Goal: Task Accomplishment & Management: Manage account settings

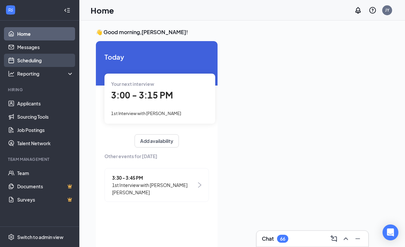
click at [38, 61] on link "Scheduling" at bounding box center [45, 60] width 57 height 13
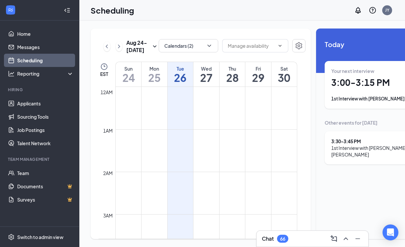
scroll to position [325, 0]
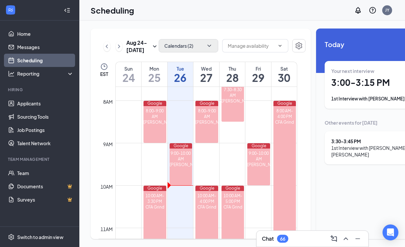
click at [177, 44] on button "Calendars (2)" at bounding box center [189, 45] width 60 height 13
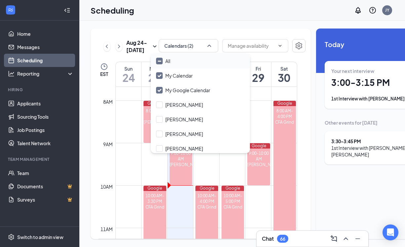
click at [170, 63] on div "All" at bounding box center [167, 61] width 5 height 7
click at [170, 63] on input "All" at bounding box center [163, 61] width 14 height 7
checkbox input "true"
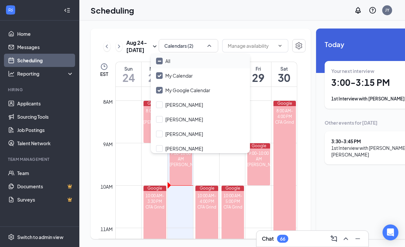
checkbox input "true"
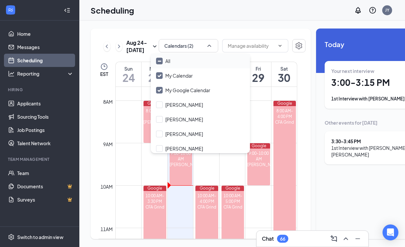
checkbox input "true"
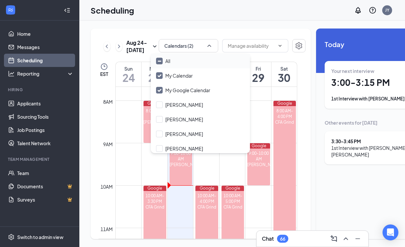
checkbox input "true"
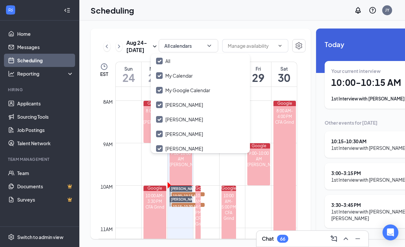
click at [342, 88] on div "Your current interview 10:00 - 10:15 AM 1st Interview with [PERSON_NAME]" at bounding box center [377, 85] width 91 height 34
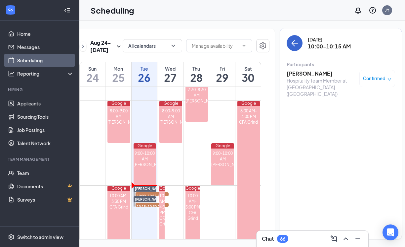
click at [292, 43] on icon "ArrowLeft" at bounding box center [295, 43] width 6 height 1
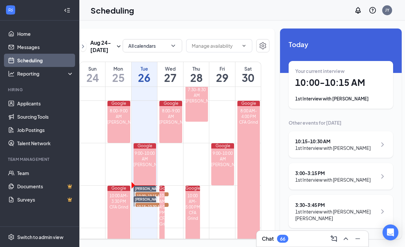
click at [339, 149] on div "1st Interview with [PERSON_NAME]" at bounding box center [332, 147] width 75 height 7
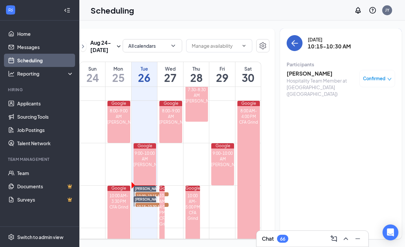
click at [292, 43] on icon "ArrowLeft" at bounding box center [295, 43] width 6 height 1
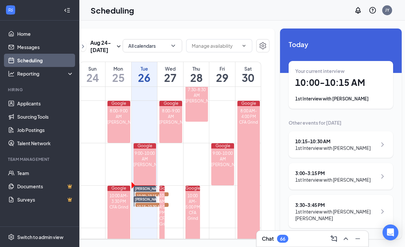
click at [338, 177] on div "1st Interview with [PERSON_NAME]" at bounding box center [332, 179] width 75 height 7
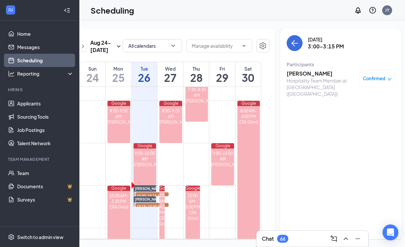
click at [311, 77] on div "Hospitality Team Member at [GEOGRAPHIC_DATA] ([GEOGRAPHIC_DATA])" at bounding box center [321, 87] width 69 height 20
click at [308, 73] on h3 "[PERSON_NAME]" at bounding box center [321, 73] width 69 height 7
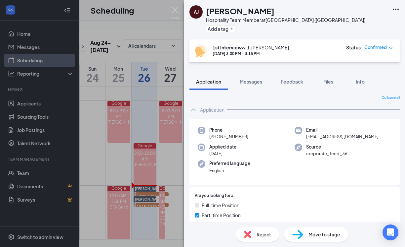
click at [392, 48] on icon "down" at bounding box center [391, 48] width 4 height 3
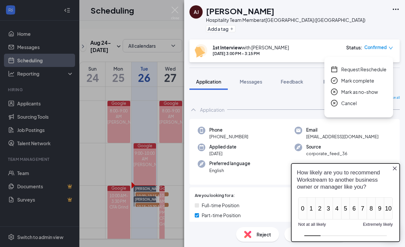
click at [366, 69] on span "Request Reschedule" at bounding box center [363, 69] width 45 height 7
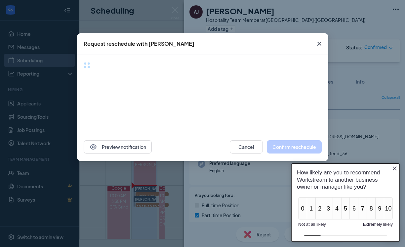
click at [395, 168] on icon "Close button" at bounding box center [395, 168] width 4 height 4
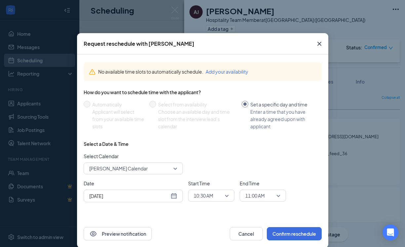
click at [158, 198] on input "[DATE]" at bounding box center [129, 195] width 80 height 7
click at [173, 197] on div "[DATE]" at bounding box center [133, 195] width 88 height 7
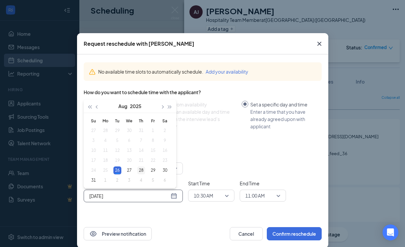
type input "[DATE]"
click at [141, 170] on div "28" at bounding box center [141, 170] width 8 height 8
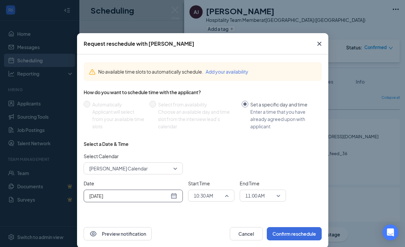
click at [229, 196] on div "10:30 AM" at bounding box center [211, 195] width 46 height 12
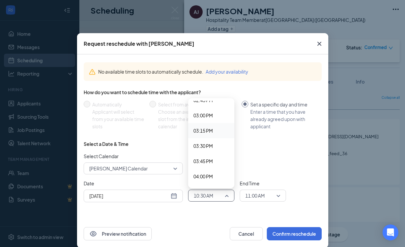
scroll to position [906, 0]
click at [207, 117] on span "03:00 PM" at bounding box center [204, 116] width 20 height 7
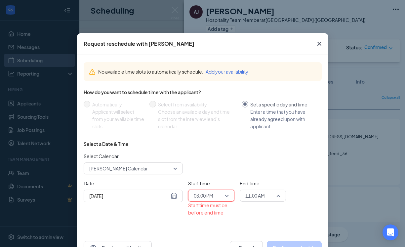
click at [251, 194] on span "11:00 AM" at bounding box center [256, 195] width 20 height 10
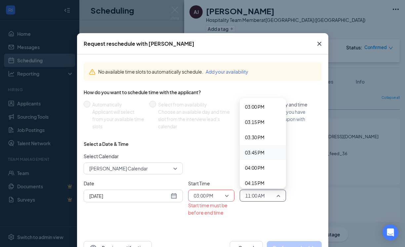
scroll to position [915, 0]
click at [265, 123] on span "03:15 PM" at bounding box center [263, 122] width 36 height 7
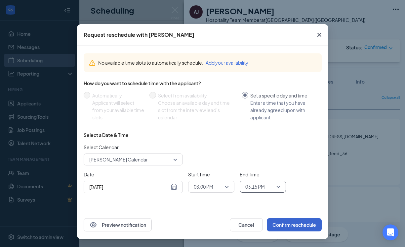
scroll to position [9, 0]
click at [287, 224] on button "Confirm reschedule" at bounding box center [294, 224] width 55 height 13
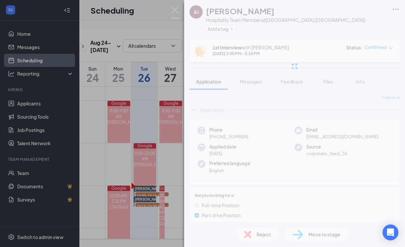
scroll to position [0, 0]
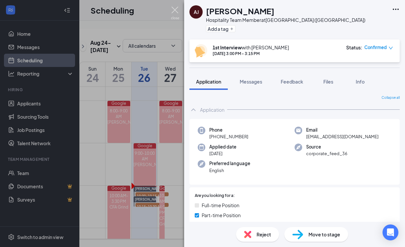
click at [176, 11] on img at bounding box center [175, 13] width 8 height 13
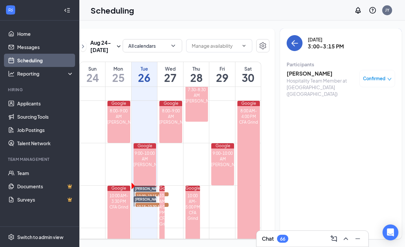
click at [291, 44] on icon "ArrowLeft" at bounding box center [295, 43] width 8 height 8
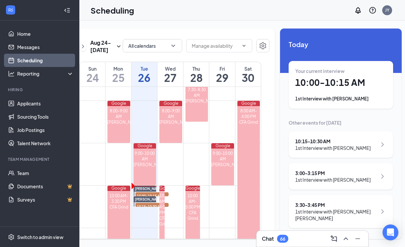
click at [379, 209] on icon "ChevronRight" at bounding box center [383, 211] width 8 height 8
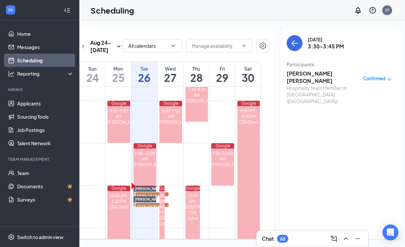
click at [320, 77] on h3 "[PERSON_NAME] [PERSON_NAME]" at bounding box center [321, 77] width 69 height 15
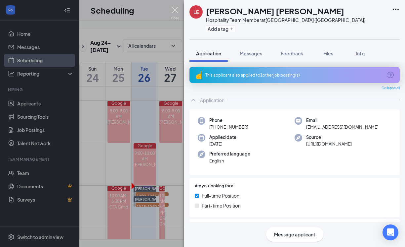
click at [172, 10] on img at bounding box center [175, 13] width 8 height 13
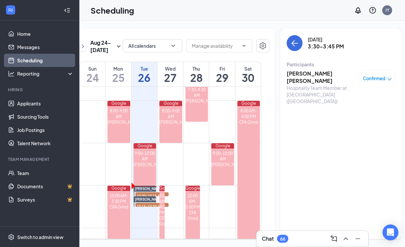
click at [315, 75] on h3 "[PERSON_NAME] [PERSON_NAME]" at bounding box center [321, 77] width 69 height 15
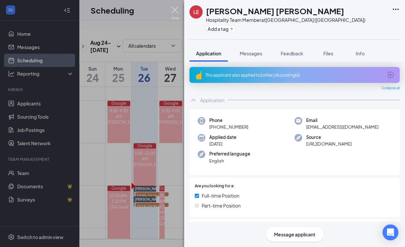
click at [174, 12] on img at bounding box center [175, 13] width 8 height 13
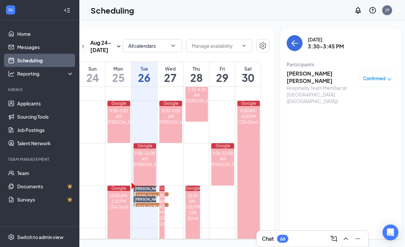
click at [387, 79] on icon "down" at bounding box center [389, 79] width 5 height 5
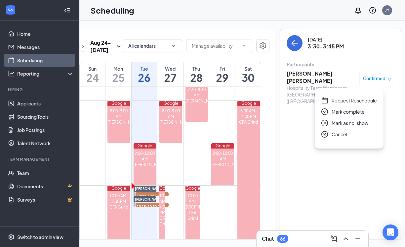
click at [369, 99] on span "Request Reschedule" at bounding box center [354, 100] width 45 height 7
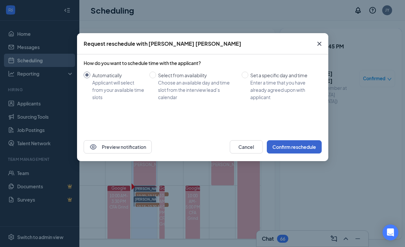
click at [288, 148] on button "Confirm reschedule" at bounding box center [294, 146] width 55 height 13
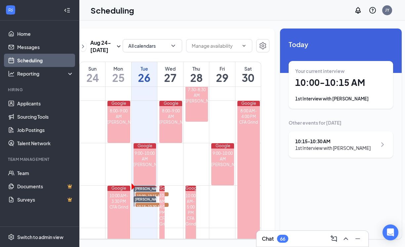
click at [295, 148] on div "1st Interview with [PERSON_NAME]" at bounding box center [332, 147] width 75 height 7
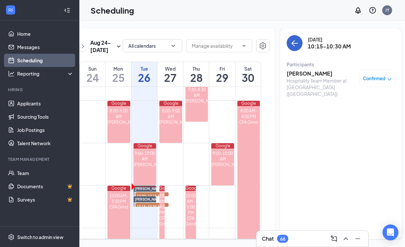
click at [287, 37] on button "back-button" at bounding box center [295, 43] width 16 height 16
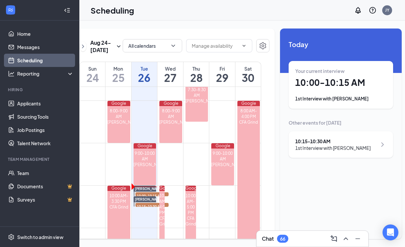
click at [296, 75] on div "Your current interview 10:00 - 10:15 AM 1st Interview with [PERSON_NAME]" at bounding box center [340, 85] width 91 height 34
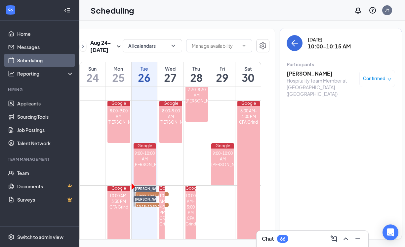
click at [296, 73] on h3 "[PERSON_NAME]" at bounding box center [321, 73] width 69 height 7
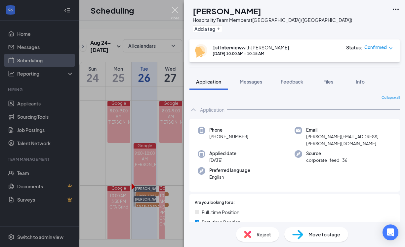
click at [176, 10] on img at bounding box center [175, 13] width 8 height 13
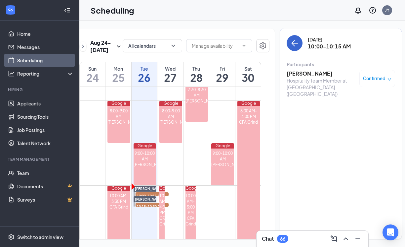
click at [291, 42] on icon "ArrowLeft" at bounding box center [295, 43] width 8 height 8
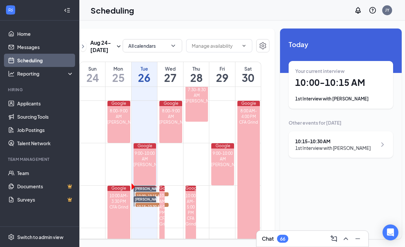
click at [305, 141] on div "10:15 - 10:30 AM" at bounding box center [332, 141] width 75 height 7
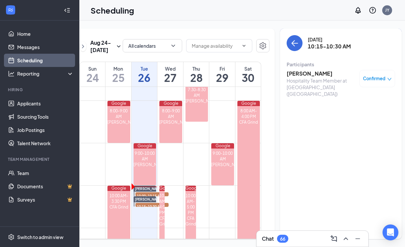
click at [291, 73] on h3 "[PERSON_NAME]" at bounding box center [321, 73] width 69 height 7
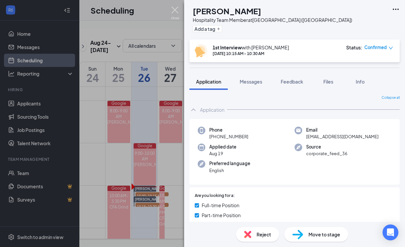
click at [174, 9] on img at bounding box center [175, 13] width 8 height 13
